Goal: Information Seeking & Learning: Learn about a topic

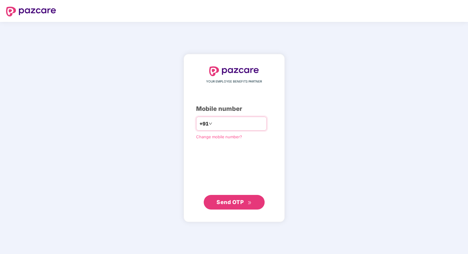
type input "**********"
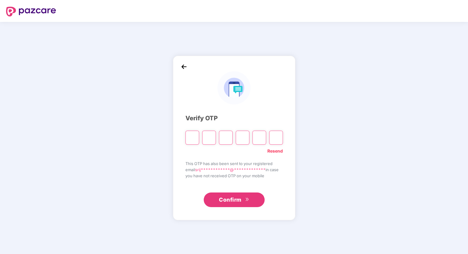
type input "*"
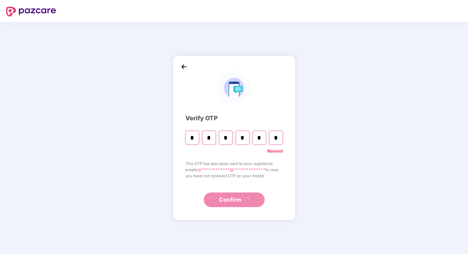
type input "*"
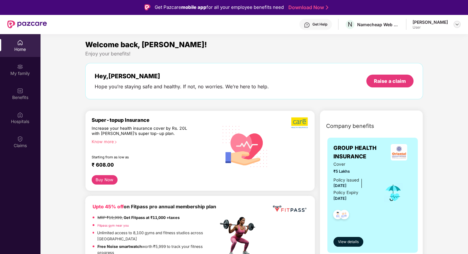
click at [457, 25] on img at bounding box center [457, 24] width 5 height 5
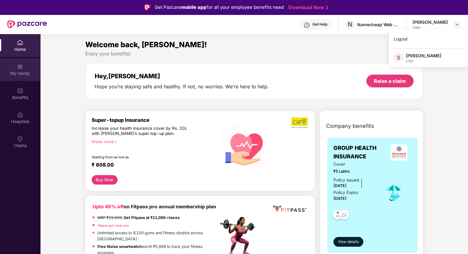
click at [19, 72] on div "My family" at bounding box center [20, 73] width 40 height 6
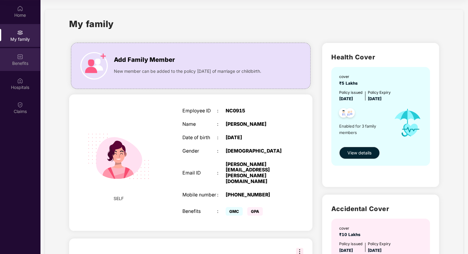
click at [29, 61] on div "Benefits" at bounding box center [20, 63] width 40 height 6
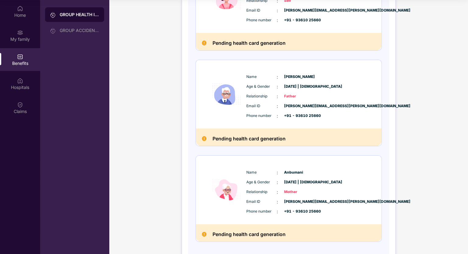
scroll to position [147, 0]
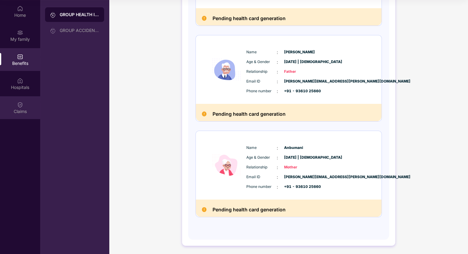
click at [33, 99] on div "Claims" at bounding box center [20, 107] width 40 height 23
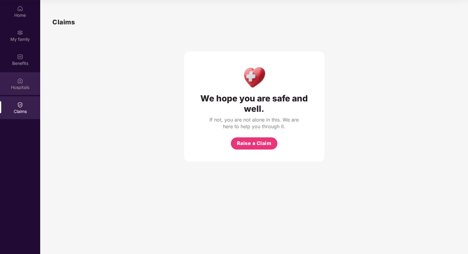
click at [23, 81] on div "Hospitals" at bounding box center [20, 83] width 40 height 23
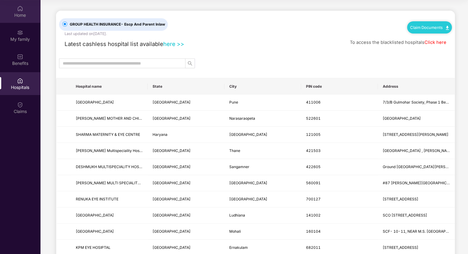
click at [16, 14] on div "Home" at bounding box center [20, 15] width 40 height 6
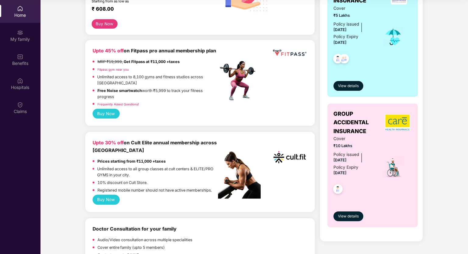
scroll to position [152, 0]
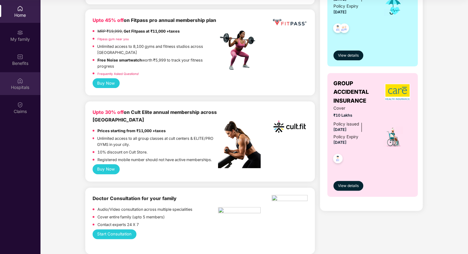
click at [29, 73] on div "Hospitals" at bounding box center [20, 83] width 40 height 23
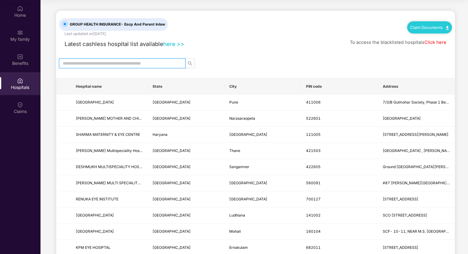
click at [134, 62] on input "text" at bounding box center [120, 63] width 114 height 7
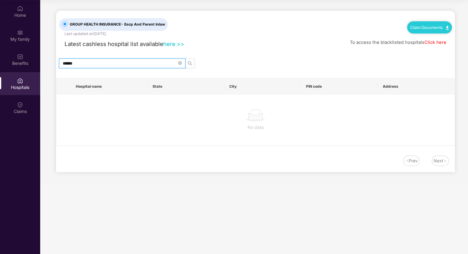
type input "******"
click at [179, 62] on icon "close-circle" at bounding box center [180, 63] width 4 height 4
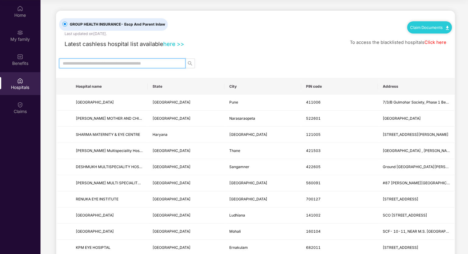
click at [156, 62] on input "text" at bounding box center [120, 63] width 114 height 7
click at [233, 47] on div "Latest cashless hospital list available here >> To access the blacklisted hospi…" at bounding box center [255, 43] width 393 height 12
click at [11, 63] on div "Benefits" at bounding box center [20, 63] width 40 height 6
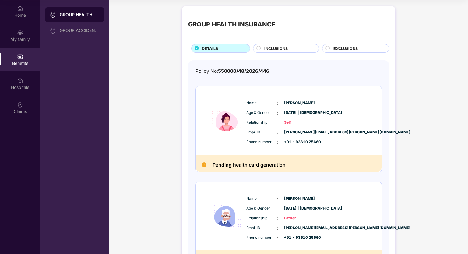
click at [284, 45] on div "INCLUSIONS" at bounding box center [286, 48] width 66 height 9
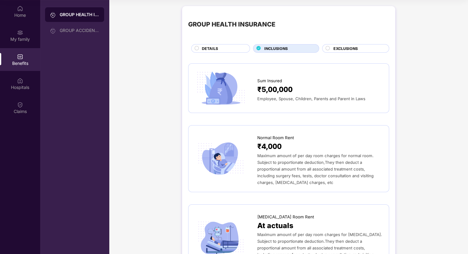
click at [338, 49] on span "EXCLUSIONS" at bounding box center [346, 49] width 24 height 6
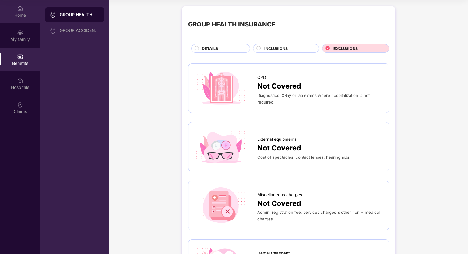
click at [21, 15] on div "Home" at bounding box center [20, 15] width 40 height 6
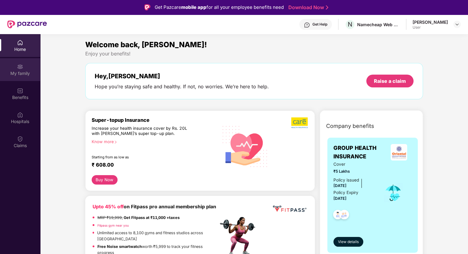
click at [10, 76] on div "My family" at bounding box center [20, 73] width 40 height 6
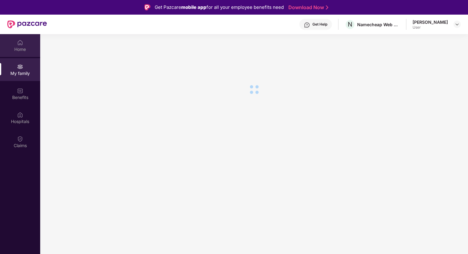
click at [13, 53] on div "Home" at bounding box center [20, 45] width 40 height 23
